Goal: Information Seeking & Learning: Find specific fact

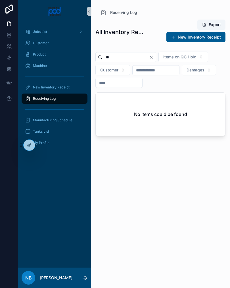
type input "*"
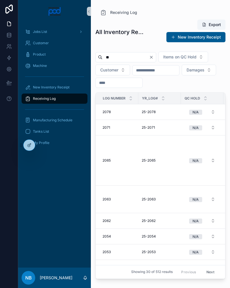
type input "*"
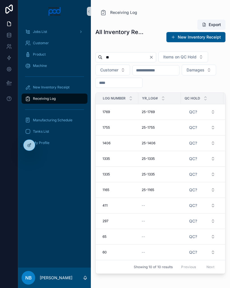
type input "*"
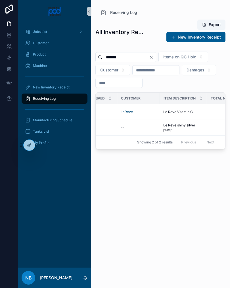
scroll to position [0, 149]
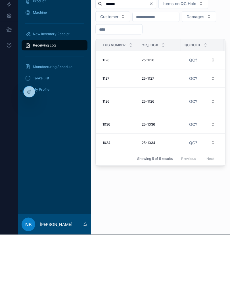
type input "******"
click at [156, 55] on button "Clear" at bounding box center [152, 57] width 7 height 5
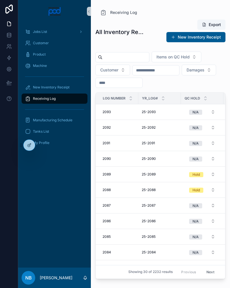
click at [150, 74] on input "scrollable content" at bounding box center [156, 70] width 47 height 8
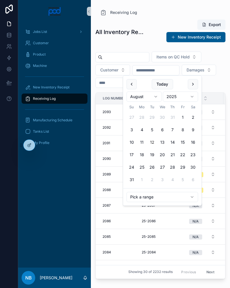
click at [148, 97] on button "August" at bounding box center [144, 97] width 35 height 10
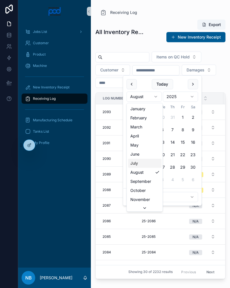
click at [136, 163] on span "July" at bounding box center [134, 164] width 8 height 6
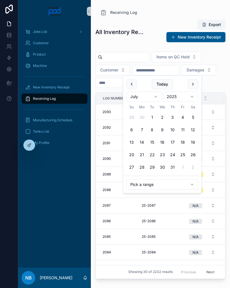
click at [192, 118] on button "5" at bounding box center [193, 117] width 10 height 10
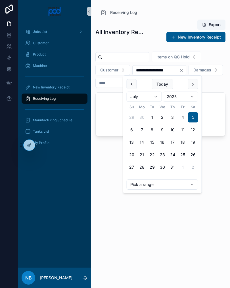
click at [132, 130] on button "6" at bounding box center [132, 130] width 10 height 10
click at [142, 129] on button "7" at bounding box center [142, 130] width 10 height 10
click at [180, 115] on button "4" at bounding box center [183, 117] width 10 height 10
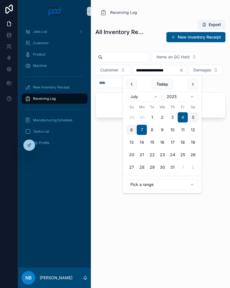
type input "**********"
click at [171, 226] on div "**********" at bounding box center [160, 149] width 130 height 266
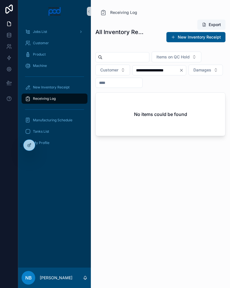
click at [184, 69] on icon "Clear" at bounding box center [181, 70] width 5 height 5
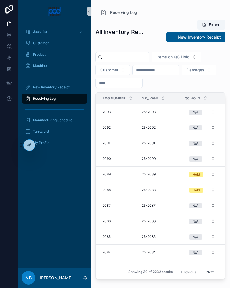
click at [42, 98] on span "Receiving Log" at bounding box center [44, 99] width 23 height 5
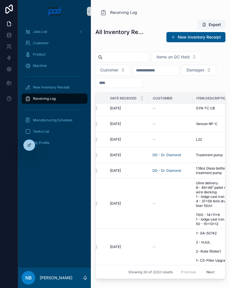
scroll to position [363, 117]
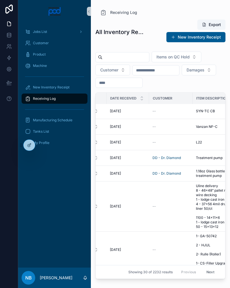
click at [207, 270] on button "Next" at bounding box center [210, 272] width 16 height 9
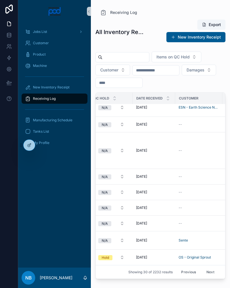
scroll to position [353, 93]
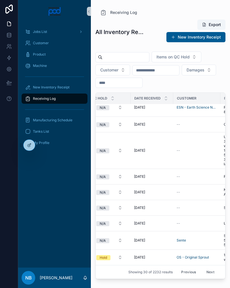
click at [210, 272] on button "Next" at bounding box center [210, 272] width 16 height 9
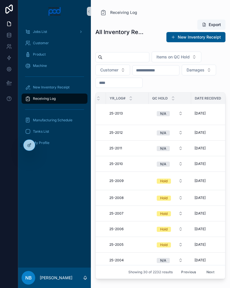
scroll to position [329, 33]
click at [208, 273] on button "Next" at bounding box center [210, 272] width 16 height 9
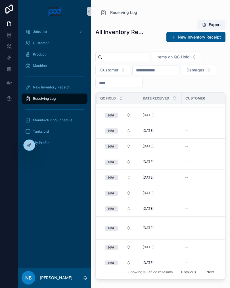
scroll to position [344, 84]
click at [209, 273] on button "Next" at bounding box center [210, 272] width 16 height 9
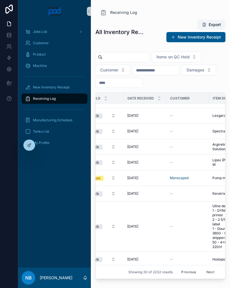
scroll to position [357, 100]
click at [208, 271] on button "Next" at bounding box center [210, 272] width 16 height 9
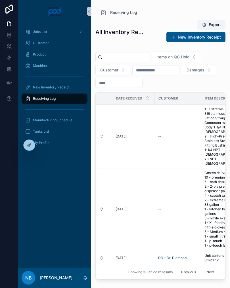
scroll to position [576, 113]
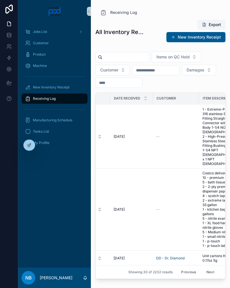
click at [208, 273] on button "Next" at bounding box center [210, 272] width 16 height 9
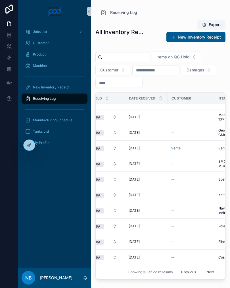
scroll to position [321, 99]
click at [209, 272] on button "Next" at bounding box center [210, 272] width 16 height 9
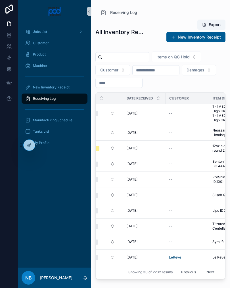
scroll to position [379, 104]
click at [209, 274] on button "Next" at bounding box center [210, 272] width 16 height 9
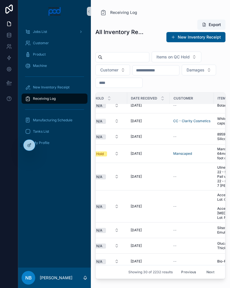
scroll to position [357, 94]
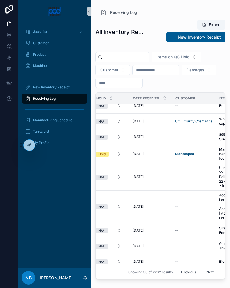
click at [210, 273] on button "Next" at bounding box center [210, 272] width 16 height 9
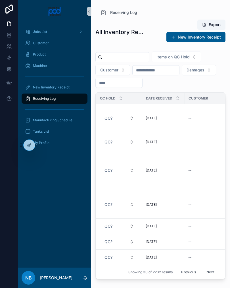
scroll to position [465, 85]
click at [210, 273] on button "Next" at bounding box center [210, 272] width 16 height 9
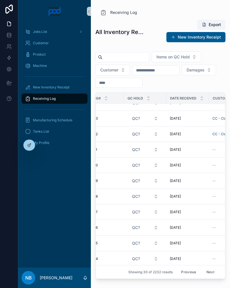
scroll to position [373, 57]
click at [210, 272] on button "Next" at bounding box center [210, 272] width 16 height 9
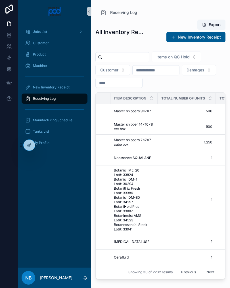
scroll to position [419, 198]
click at [210, 274] on button "Next" at bounding box center [210, 272] width 16 height 9
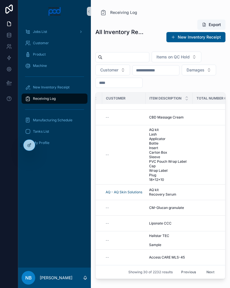
scroll to position [423, 164]
click at [214, 276] on button "Next" at bounding box center [210, 272] width 16 height 9
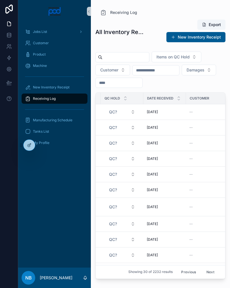
scroll to position [0, 78]
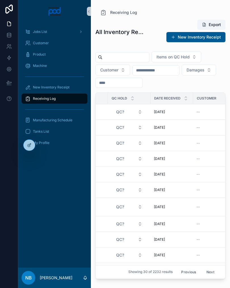
click at [119, 55] on input "scrollable content" at bounding box center [125, 57] width 47 height 8
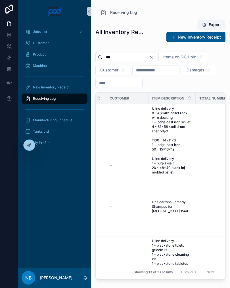
scroll to position [0, 162]
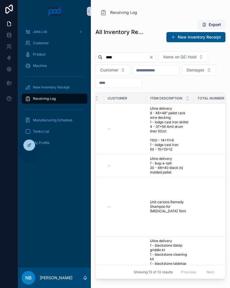
type input "*****"
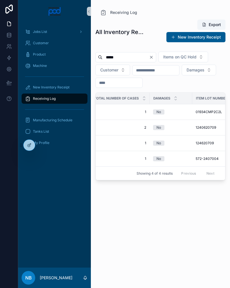
scroll to position [0, 325]
click at [123, 112] on span "1" at bounding box center [118, 112] width 53 height 5
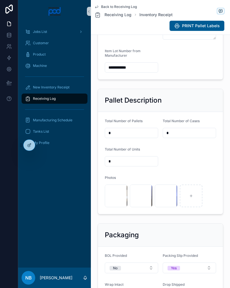
scroll to position [148, 0]
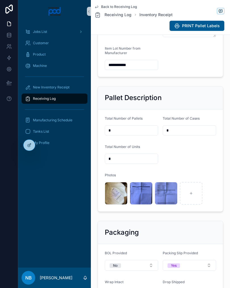
click at [109, 205] on div "image .jpg" at bounding box center [116, 193] width 23 height 23
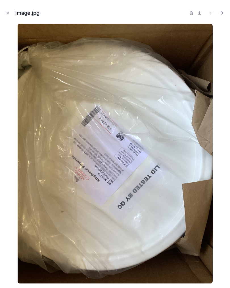
click at [9, 13] on icon "Close modal" at bounding box center [8, 13] width 4 height 4
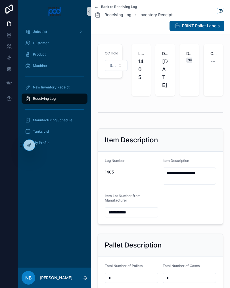
click at [114, 7] on span "Back to Receiving Log" at bounding box center [119, 7] width 36 height 5
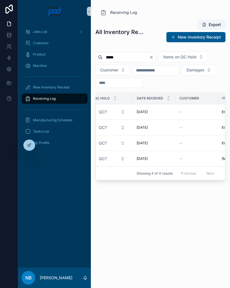
scroll to position [0, 85]
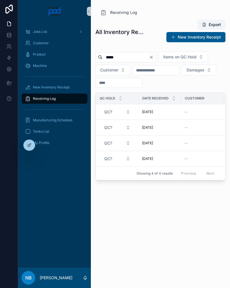
click at [150, 129] on span "[DATE]" at bounding box center [147, 127] width 11 height 5
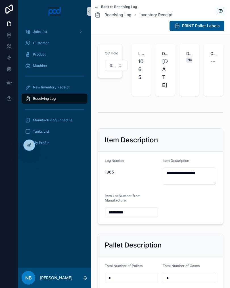
click at [98, 6] on icon "scrollable content" at bounding box center [96, 7] width 5 height 5
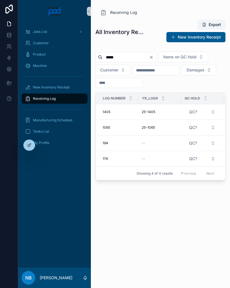
click at [126, 57] on input "*****" at bounding box center [125, 57] width 47 height 8
click at [154, 56] on icon "Clear" at bounding box center [151, 57] width 5 height 5
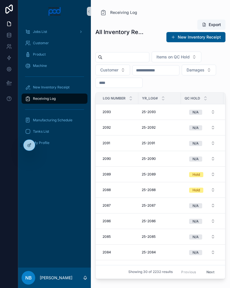
click at [113, 54] on input "scrollable content" at bounding box center [125, 57] width 47 height 8
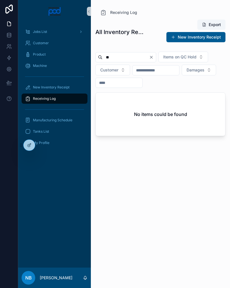
type input "*"
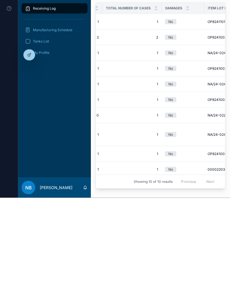
scroll to position [0, 316]
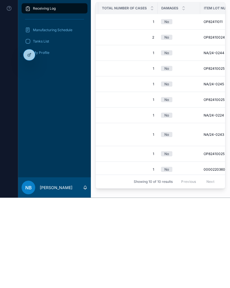
type input "******"
click at [1, 156] on div at bounding box center [9, 144] width 18 height 288
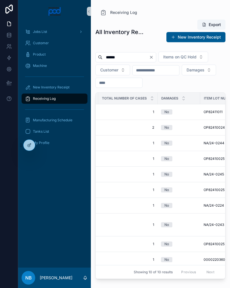
click at [123, 242] on span "1" at bounding box center [128, 244] width 53 height 5
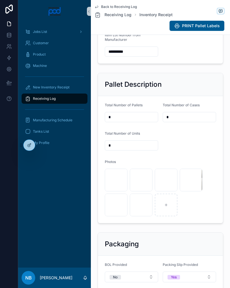
scroll to position [160, 0]
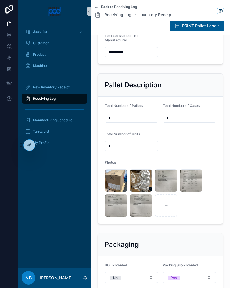
click at [0, 0] on div "image .jpg" at bounding box center [0, 0] width 0 height 0
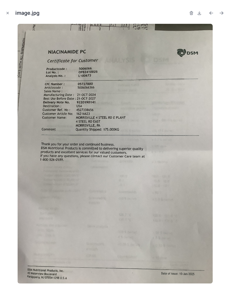
click at [221, 13] on icon "Next file" at bounding box center [222, 13] width 6 height 6
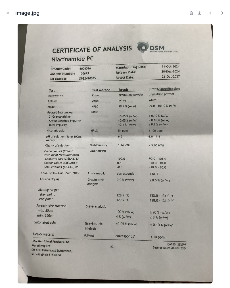
click at [210, 15] on icon "Previous file" at bounding box center [211, 13] width 6 height 6
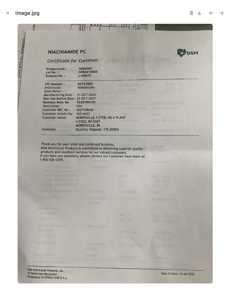
click at [211, 15] on icon "Previous file" at bounding box center [211, 13] width 6 height 6
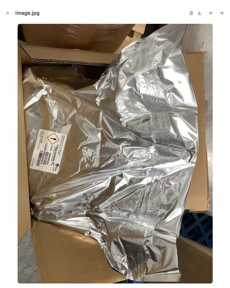
click at [225, 13] on button "Next file" at bounding box center [221, 13] width 8 height 8
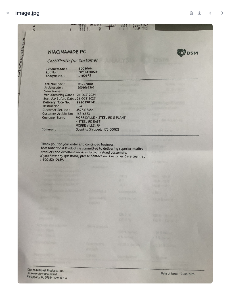
click at [223, 14] on icon "Next file" at bounding box center [222, 13] width 6 height 6
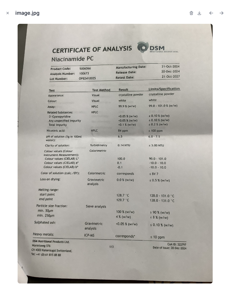
click at [222, 15] on icon "Next file" at bounding box center [222, 13] width 6 height 6
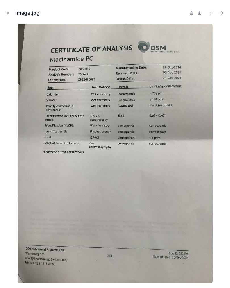
click at [222, 16] on button "Next file" at bounding box center [221, 13] width 8 height 8
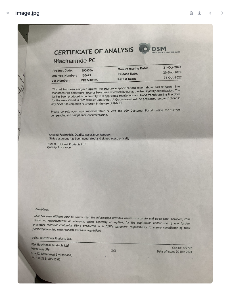
click at [10, 12] on button "Close modal" at bounding box center [8, 13] width 6 height 6
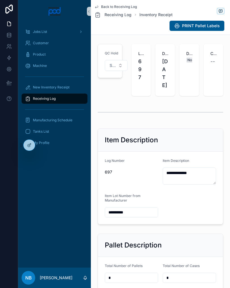
click at [111, 5] on span "Back to Receiving Log" at bounding box center [119, 7] width 36 height 5
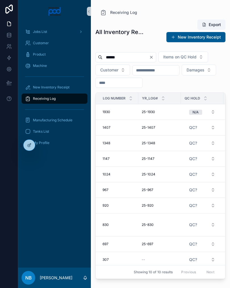
click at [154, 70] on input "scrollable content" at bounding box center [156, 70] width 47 height 8
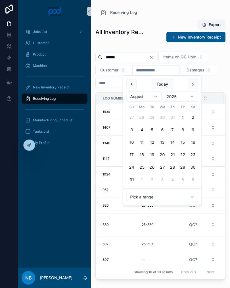
click at [130, 81] on button "scrollable content" at bounding box center [132, 84] width 10 height 10
click at [130, 84] on button "scrollable content" at bounding box center [132, 84] width 10 height 10
click at [131, 84] on button "scrollable content" at bounding box center [132, 84] width 10 height 10
click at [132, 83] on button "scrollable content" at bounding box center [132, 84] width 10 height 10
click at [152, 118] on button "1" at bounding box center [152, 117] width 10 height 10
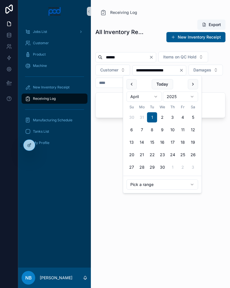
click at [194, 117] on button "5" at bounding box center [193, 117] width 10 height 10
type input "**********"
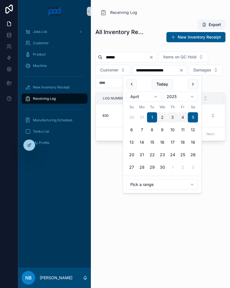
click at [125, 219] on div "**********" at bounding box center [160, 149] width 130 height 266
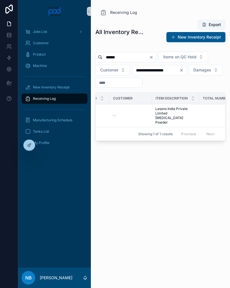
scroll to position [0, 157]
click at [167, 117] on span "Lasons India Private Limited [MEDICAL_DATA] Powder" at bounding box center [175, 116] width 40 height 18
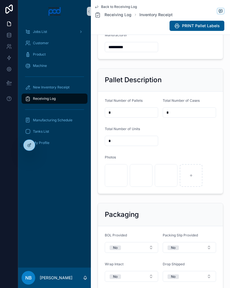
scroll to position [171, 0]
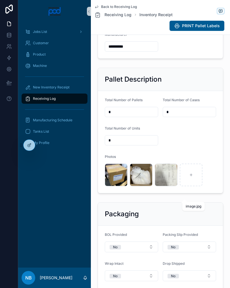
click at [0, 0] on span "image" at bounding box center [0, 0] width 0 height 0
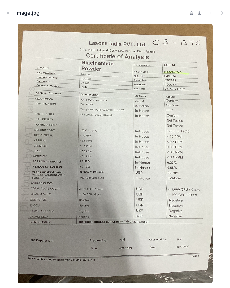
click at [210, 13] on icon "Previous file" at bounding box center [211, 13] width 6 height 6
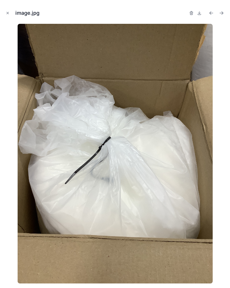
click at [212, 15] on icon "Previous file" at bounding box center [211, 13] width 6 height 6
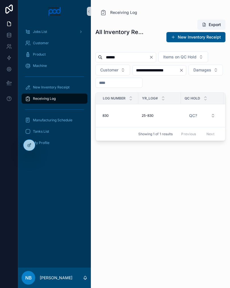
click at [153, 69] on input "**********" at bounding box center [156, 70] width 47 height 8
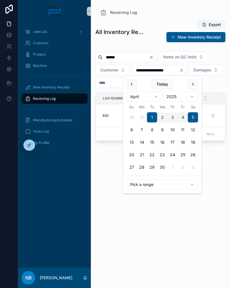
click at [142, 117] on button "31" at bounding box center [142, 117] width 10 height 10
type input "**********"
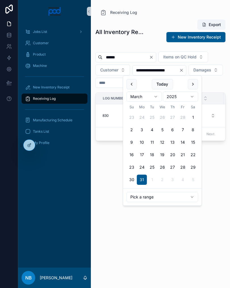
click at [108, 173] on div "**********" at bounding box center [160, 149] width 130 height 266
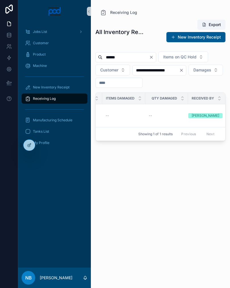
scroll to position [0, 793]
